Goal: Task Accomplishment & Management: Use online tool/utility

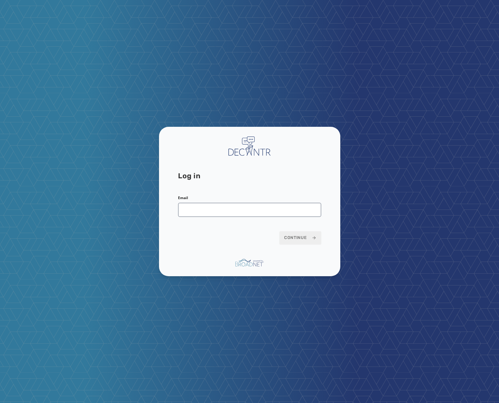
click at [226, 219] on form "Email Continue" at bounding box center [249, 219] width 143 height 49
click at [230, 211] on input "Email" at bounding box center [249, 209] width 143 height 14
type input "**********"
click at [285, 234] on button "Continue" at bounding box center [300, 237] width 42 height 13
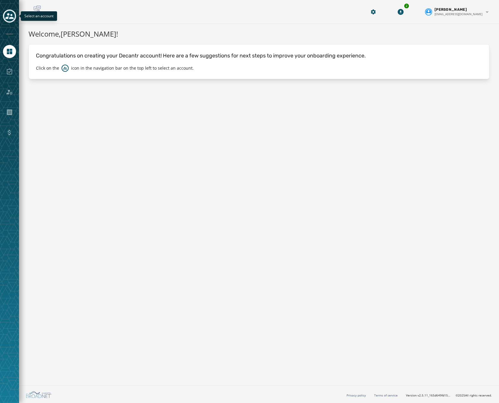
click at [9, 15] on icon "Toggle account select drawer" at bounding box center [9, 16] width 8 height 6
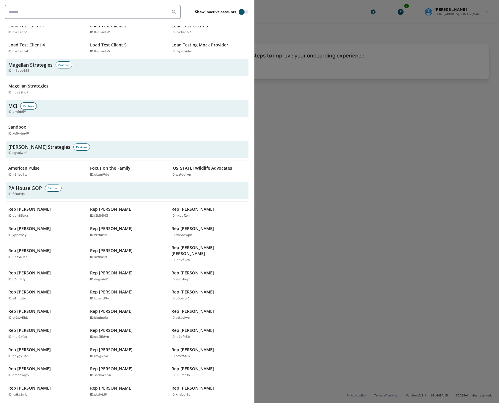
scroll to position [1044, 0]
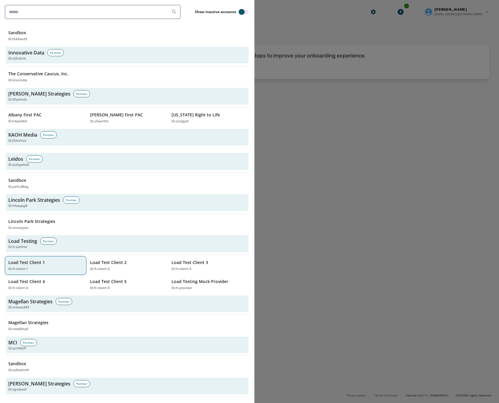
click at [37, 257] on button "Load Test Client 1 ID: lt-client-1" at bounding box center [45, 265] width 79 height 17
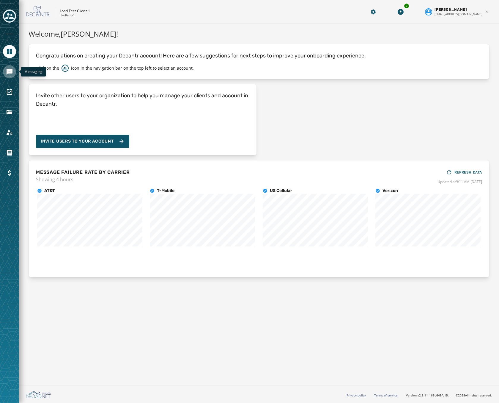
click at [12, 69] on icon "Navigate to Messaging" at bounding box center [9, 71] width 7 height 7
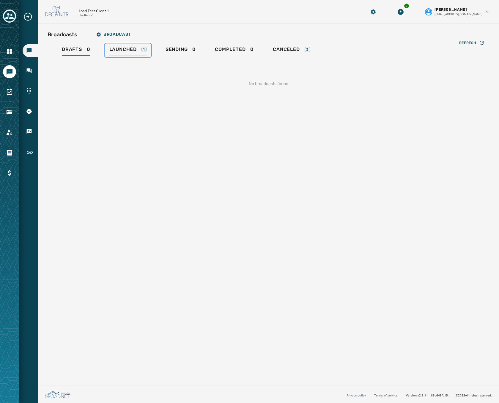
click at [138, 49] on div "Launched 1" at bounding box center [127, 51] width 37 height 10
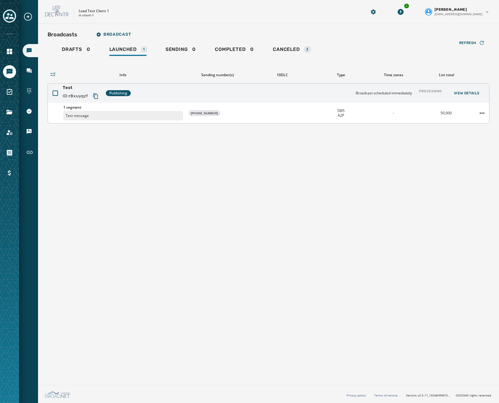
click at [157, 95] on div "Test ID: r8xuyqzf Publishing Broadcast scheduled immediately Processing View De…" at bounding box center [269, 93] width 442 height 19
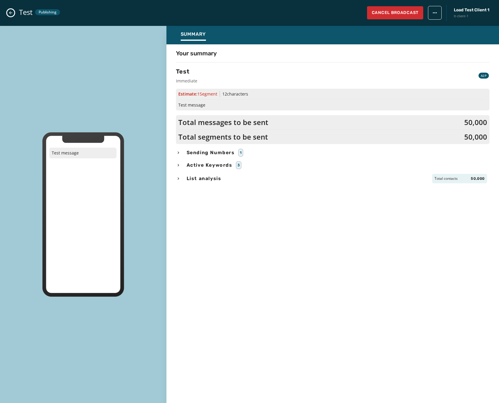
click at [8, 14] on icon "Close admin drawer" at bounding box center [10, 12] width 5 height 5
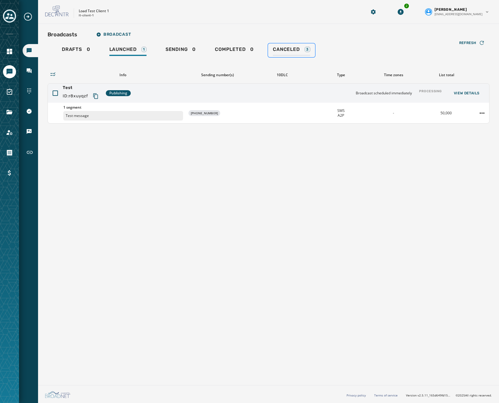
click at [289, 48] on span "Canceled" at bounding box center [286, 49] width 27 height 6
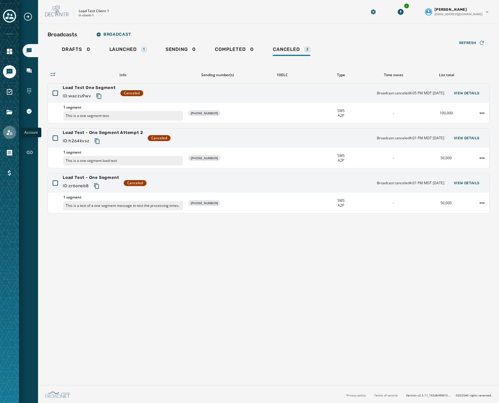
click at [8, 132] on icon "Navigate to Account" at bounding box center [10, 132] width 6 height 5
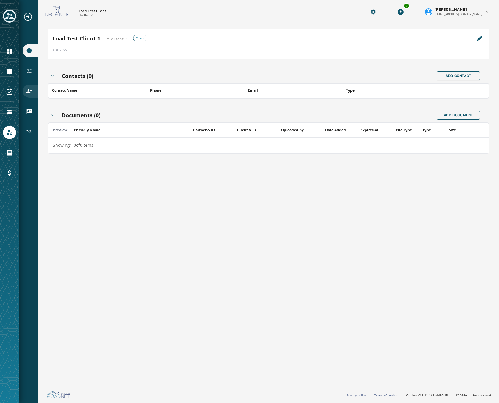
click at [30, 86] on div "Users" at bounding box center [30, 90] width 15 height 13
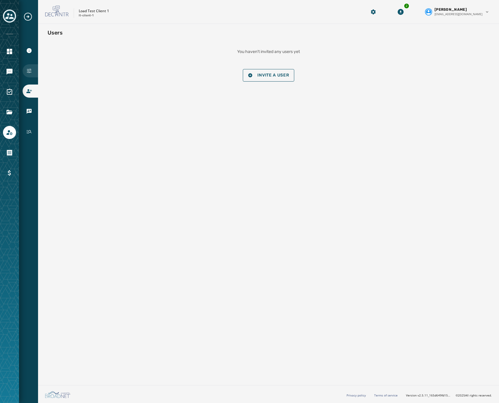
click at [29, 73] on icon "Navigate to Configuration" at bounding box center [29, 71] width 6 height 6
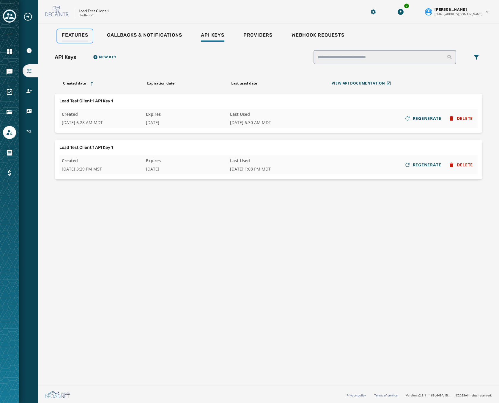
click at [73, 29] on link "Features" at bounding box center [75, 36] width 36 height 14
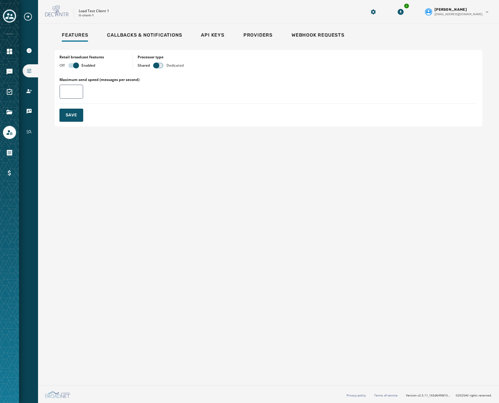
click at [160, 66] on button "button" at bounding box center [158, 65] width 10 height 5
click at [70, 116] on span "Save" at bounding box center [72, 115] width 12 height 6
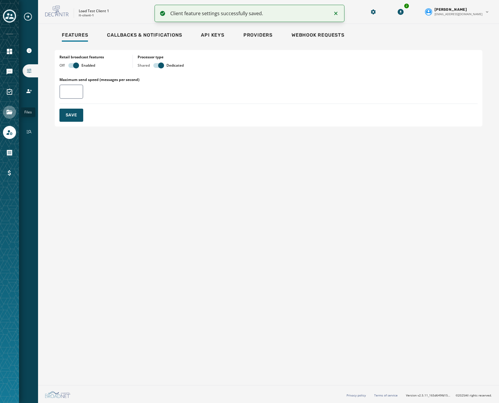
click at [6, 109] on icon "Navigate to Files" at bounding box center [9, 112] width 7 height 7
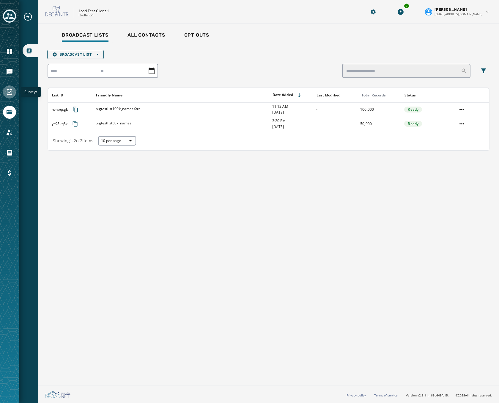
click at [8, 96] on link "Navigate to Surveys" at bounding box center [9, 91] width 13 height 13
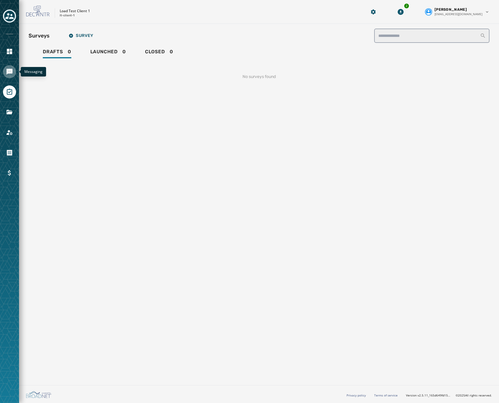
click at [8, 70] on icon "Navigate to Messaging" at bounding box center [10, 72] width 6 height 6
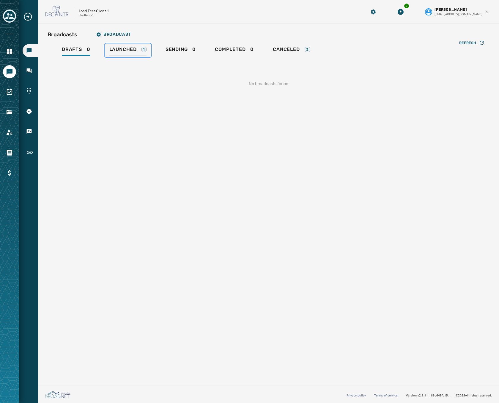
click at [125, 46] on span "Launched" at bounding box center [122, 49] width 27 height 6
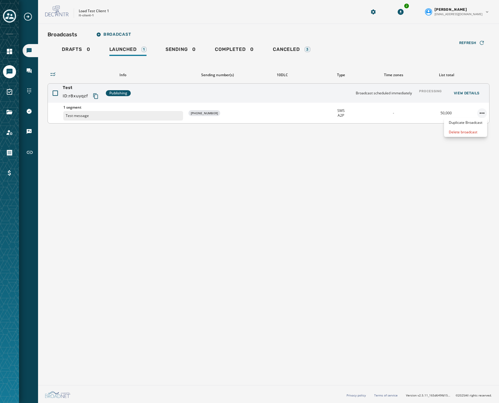
click at [484, 113] on html "Broadcasts Inbox Sending Numbers 10DLC Registration Keywords & Responders Short…" at bounding box center [249, 201] width 499 height 403
click at [285, 48] on span "Canceled" at bounding box center [286, 49] width 27 height 6
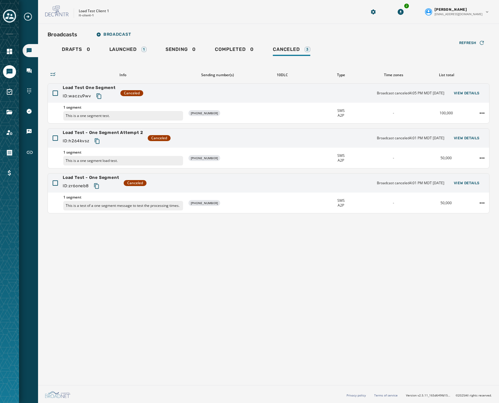
click at [8, 98] on div at bounding box center [9, 201] width 19 height 403
click at [10, 109] on icon "Navigate to Files" at bounding box center [9, 112] width 7 height 7
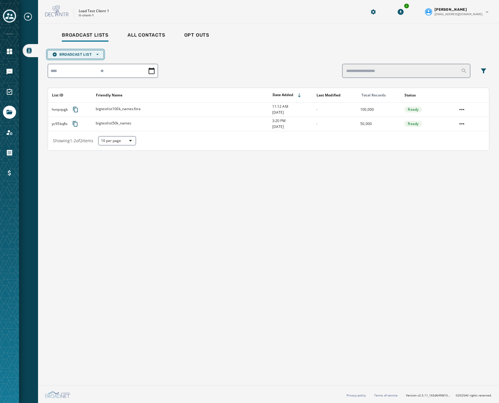
click at [73, 58] on button "Broadcast List Open options" at bounding box center [75, 54] width 56 height 9
click at [65, 70] on span "Blank List" at bounding box center [75, 72] width 46 height 5
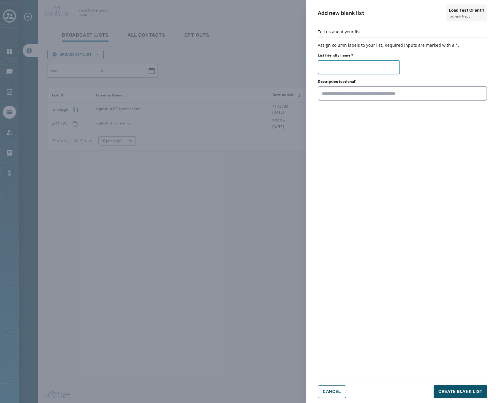
click at [350, 64] on input "List friendly name *" at bounding box center [359, 67] width 82 height 14
type input "***"
click at [455, 389] on span "Create Blank List" at bounding box center [461, 391] width 44 height 6
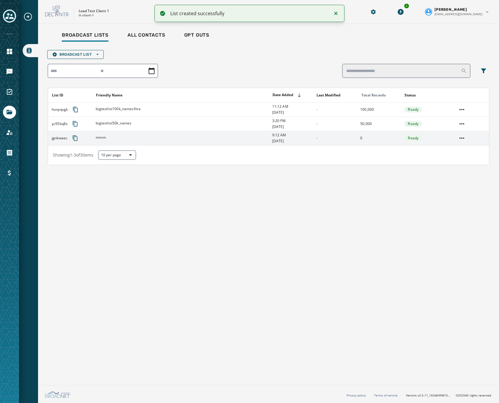
click at [96, 137] on span "mmm" at bounding box center [101, 137] width 10 height 5
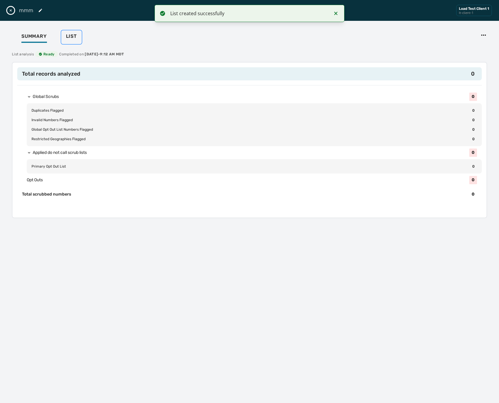
click at [75, 37] on span "List" at bounding box center [71, 36] width 11 height 6
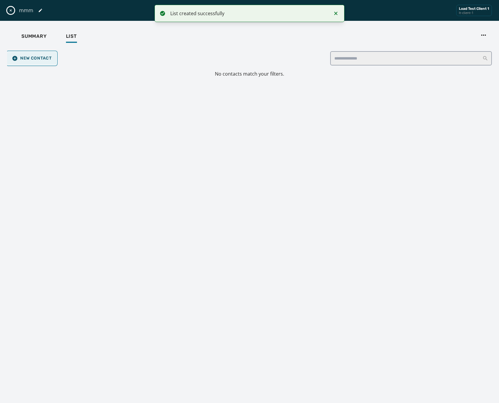
click at [44, 62] on button "New Contact" at bounding box center [31, 58] width 49 height 13
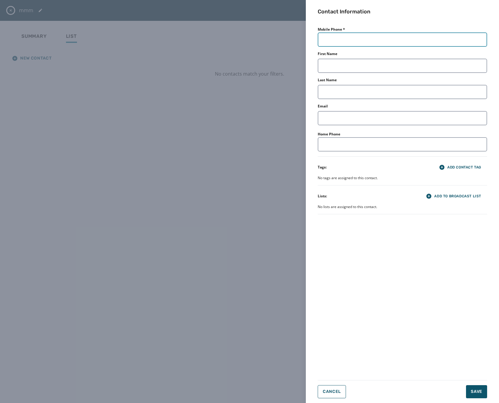
click at [403, 34] on input "Mobile Phone *" at bounding box center [402, 39] width 169 height 14
type input "**********"
type input "*********"
type input "******"
type input "**********"
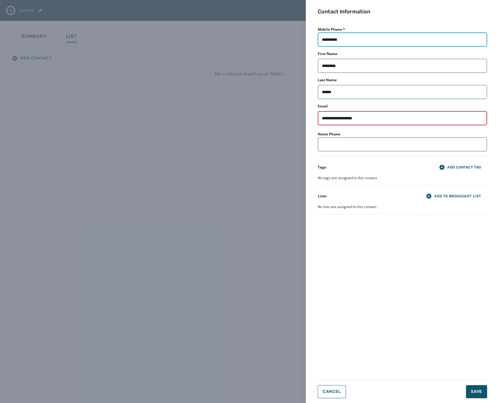
click at [370, 36] on input "**********" at bounding box center [402, 39] width 169 height 14
click at [368, 42] on input "Mobile Phone *" at bounding box center [402, 39] width 169 height 14
type input "**********"
type input "*********"
type input "******"
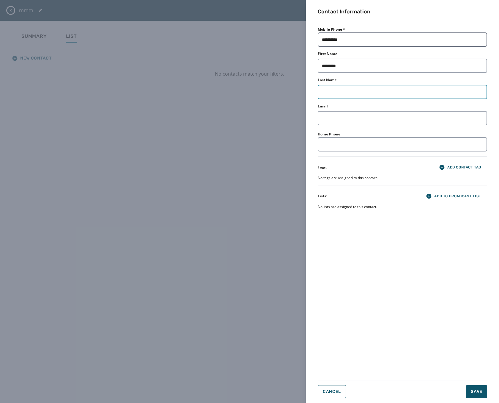
type input "**********"
click at [482, 393] on span "Save" at bounding box center [477, 391] width 12 height 6
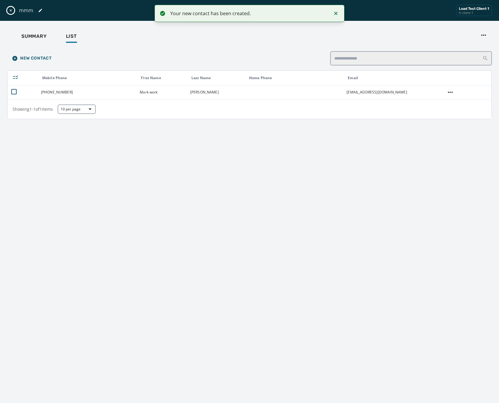
click at [12, 10] on icon "Close drawer" at bounding box center [10, 10] width 5 height 5
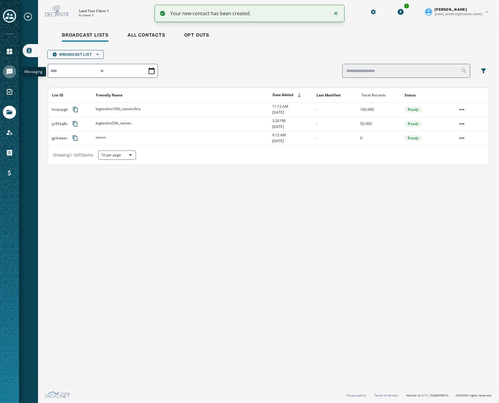
click at [9, 71] on icon "Navigate to Messaging" at bounding box center [10, 72] width 6 height 6
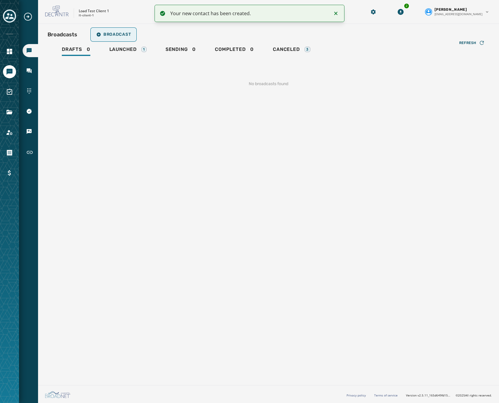
click at [111, 34] on span "Broadcast" at bounding box center [113, 34] width 34 height 5
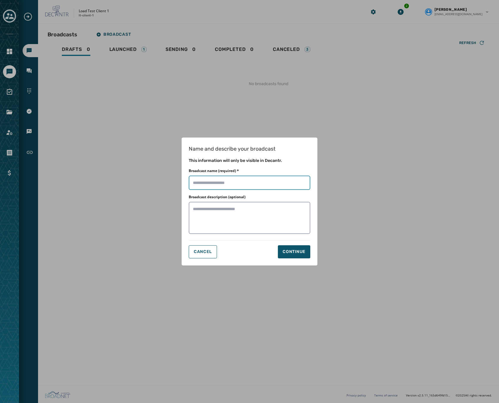
click at [257, 182] on input "Broadcast name (required) *" at bounding box center [250, 182] width 122 height 14
type input "***"
click at [296, 258] on button "Continue" at bounding box center [294, 251] width 32 height 13
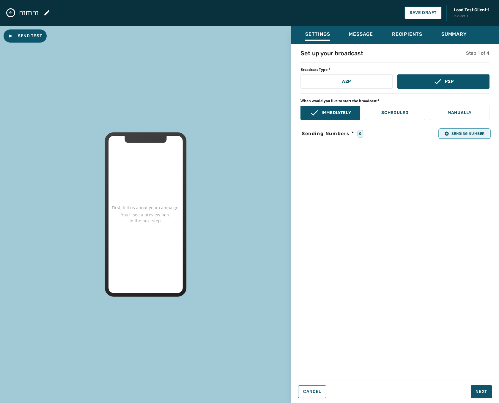
click at [474, 134] on span "Sending Number" at bounding box center [464, 133] width 40 height 5
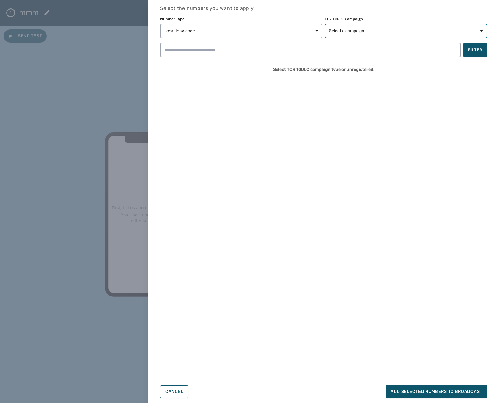
click at [367, 25] on button "Select a campaign" at bounding box center [406, 31] width 162 height 14
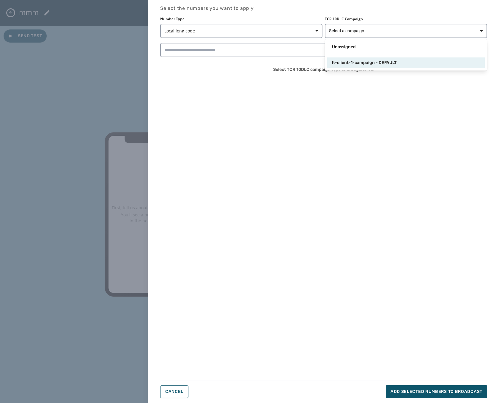
click at [351, 62] on span "lt-client-1-campaign - DEFAULT" at bounding box center [364, 63] width 65 height 6
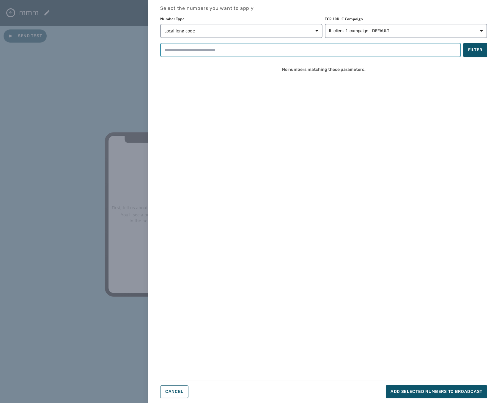
click at [345, 49] on input "search" at bounding box center [310, 50] width 301 height 14
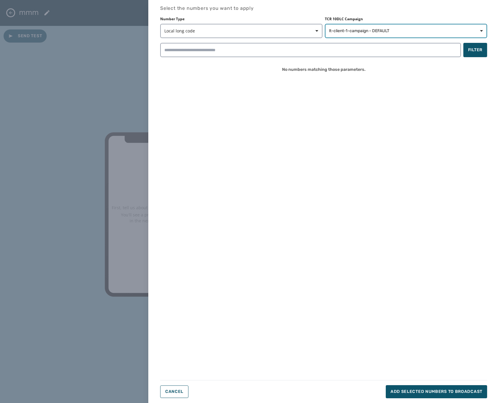
click at [370, 29] on span "lt-client-1-campaign - DEFAULT" at bounding box center [359, 31] width 60 height 6
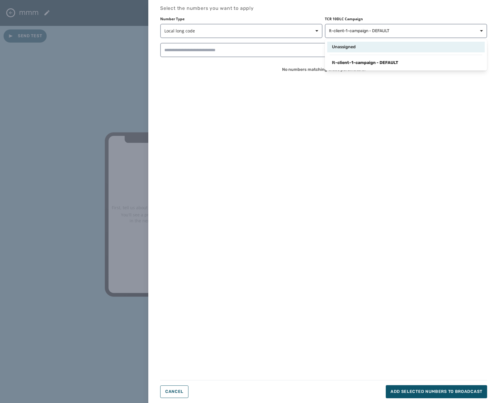
click at [351, 52] on div "Unassigned" at bounding box center [406, 47] width 158 height 11
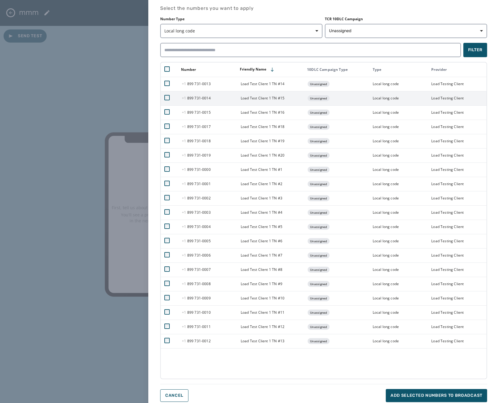
click at [164, 96] on td at bounding box center [170, 98] width 18 height 14
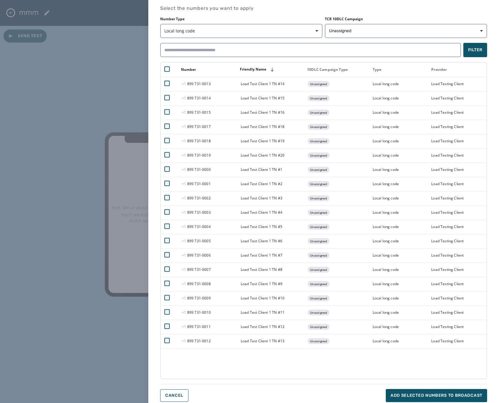
click at [432, 388] on div "Select the numbers you want to apply Number Type Local long code TCR 10DLC Camp…" at bounding box center [323, 203] width 327 height 397
click at [432, 391] on button "Add selected numbers to broadcast" at bounding box center [436, 395] width 101 height 13
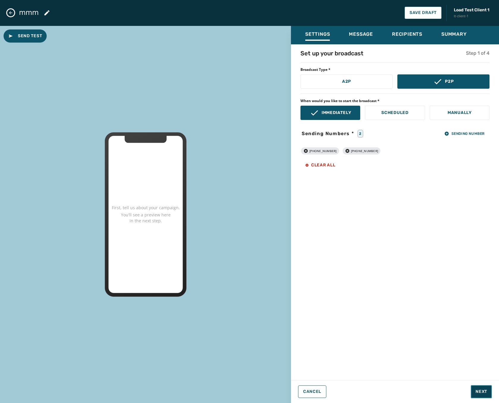
click at [485, 391] on span "Next" at bounding box center [482, 391] width 12 height 6
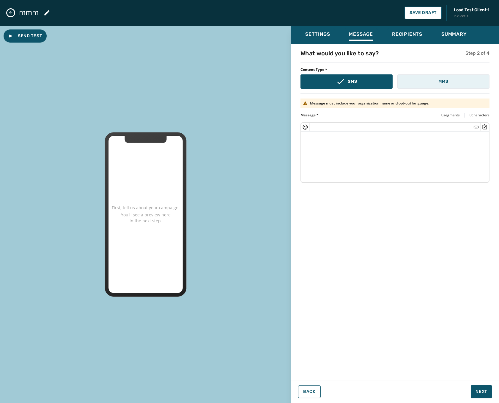
click at [427, 84] on button "MMS" at bounding box center [444, 81] width 92 height 14
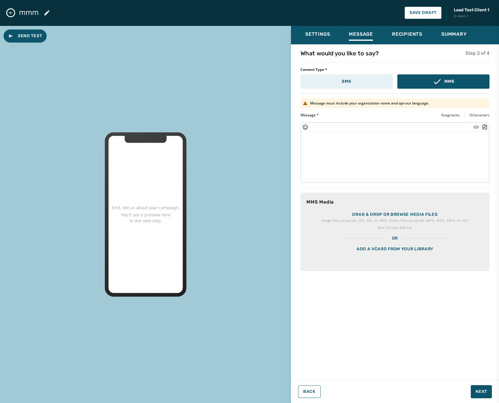
click at [351, 82] on p "SMS" at bounding box center [346, 81] width 9 height 6
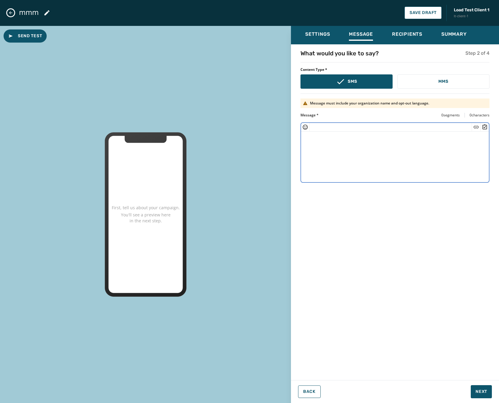
click at [350, 157] on textarea at bounding box center [395, 155] width 188 height 49
type textarea "*********"
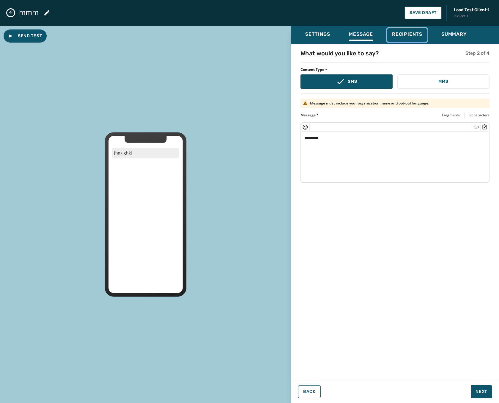
click at [407, 33] on span "Recipients" at bounding box center [407, 34] width 30 height 6
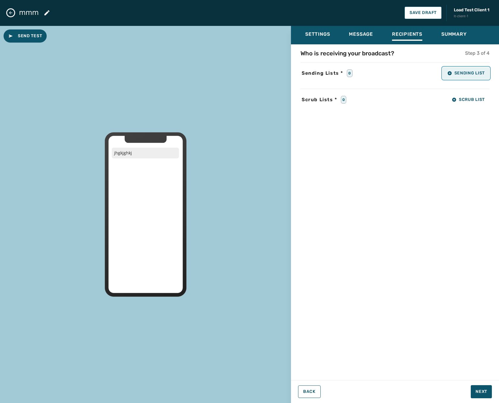
click at [466, 71] on span "Sending List" at bounding box center [465, 73] width 37 height 5
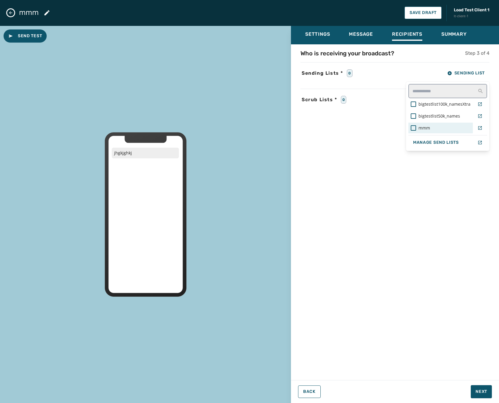
click at [419, 127] on div "mmm" at bounding box center [441, 128] width 60 height 6
click at [371, 121] on div "Who is receiving your broadcast? Step 3 of 4 Sending Lists * 1 Sending List big…" at bounding box center [395, 210] width 208 height 322
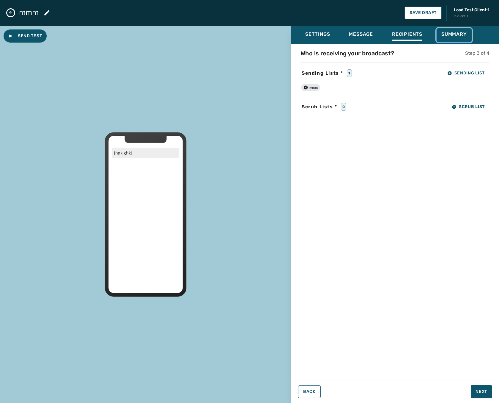
click at [438, 33] on button "Summary" at bounding box center [454, 35] width 35 height 14
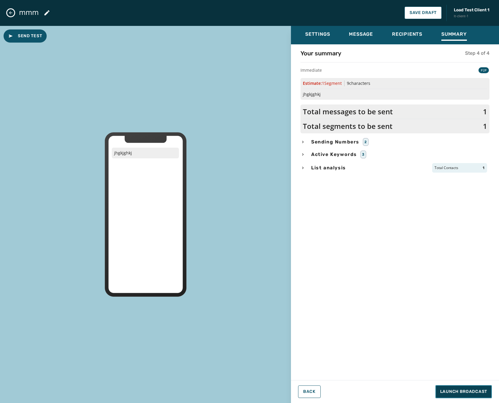
click at [458, 388] on button "Launch Broadcast" at bounding box center [464, 391] width 56 height 13
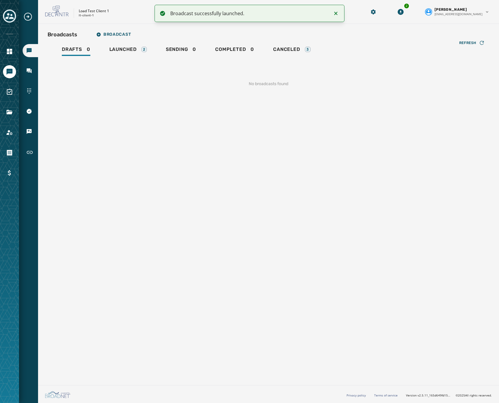
click at [127, 43] on div "Broadcasts Broadcast Drafts 0 Launched 2 Sending 0 Completed 0 Canceled 3 Refre…" at bounding box center [269, 63] width 442 height 68
click at [128, 50] on span "Launched" at bounding box center [122, 49] width 27 height 6
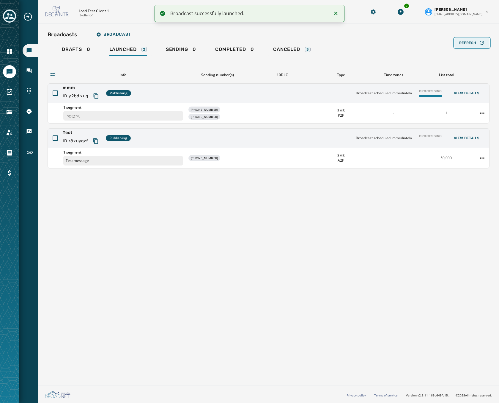
click at [464, 45] on div "Refresh" at bounding box center [472, 43] width 26 height 6
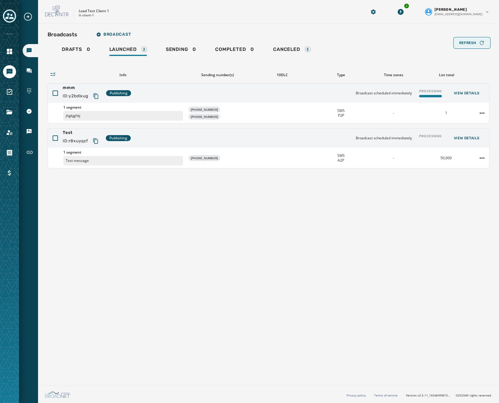
click at [464, 45] on div "Refresh" at bounding box center [472, 43] width 26 height 6
click at [7, 133] on icon "Navigate to Account" at bounding box center [9, 132] width 7 height 7
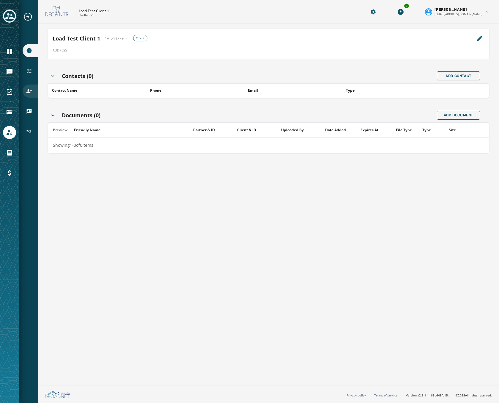
click at [27, 90] on icon "Navigate to Users" at bounding box center [29, 91] width 6 height 6
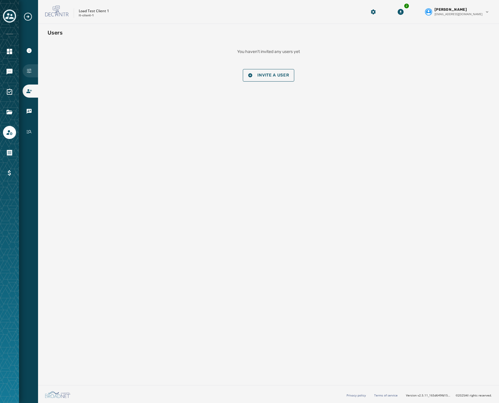
click at [29, 67] on div "Configuration" at bounding box center [30, 70] width 15 height 13
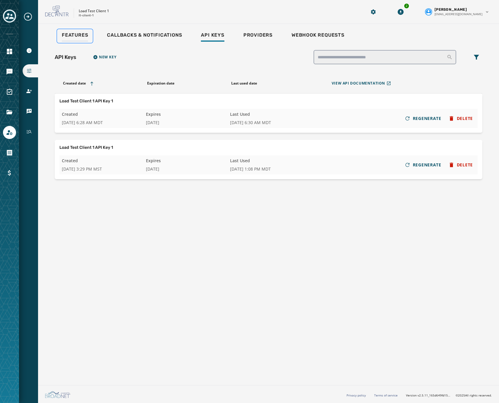
click at [79, 32] on span "Features" at bounding box center [75, 35] width 26 height 6
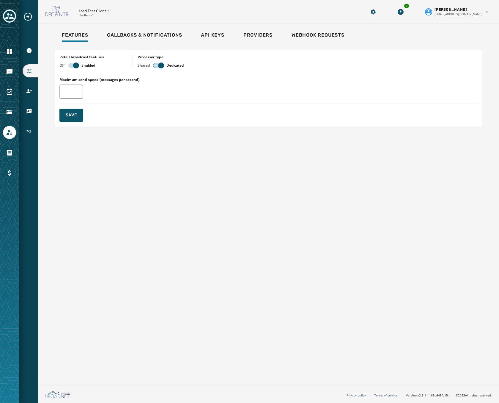
click at [164, 66] on span "button" at bounding box center [161, 65] width 6 height 6
click at [69, 120] on button "Save" at bounding box center [71, 115] width 24 height 13
